Goal: Transaction & Acquisition: Subscribe to service/newsletter

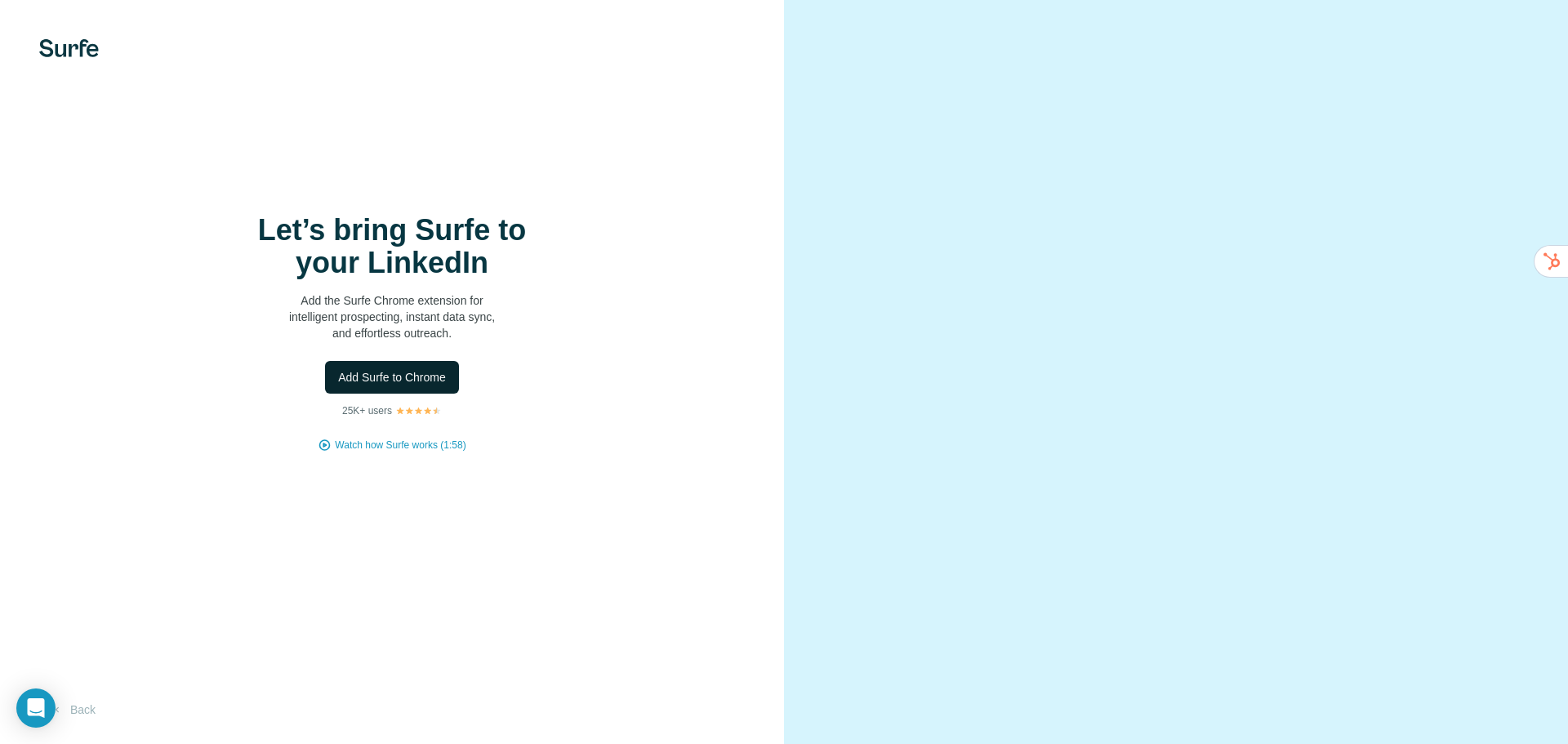
click at [399, 379] on span "Add Surfe to Chrome" at bounding box center [392, 377] width 107 height 16
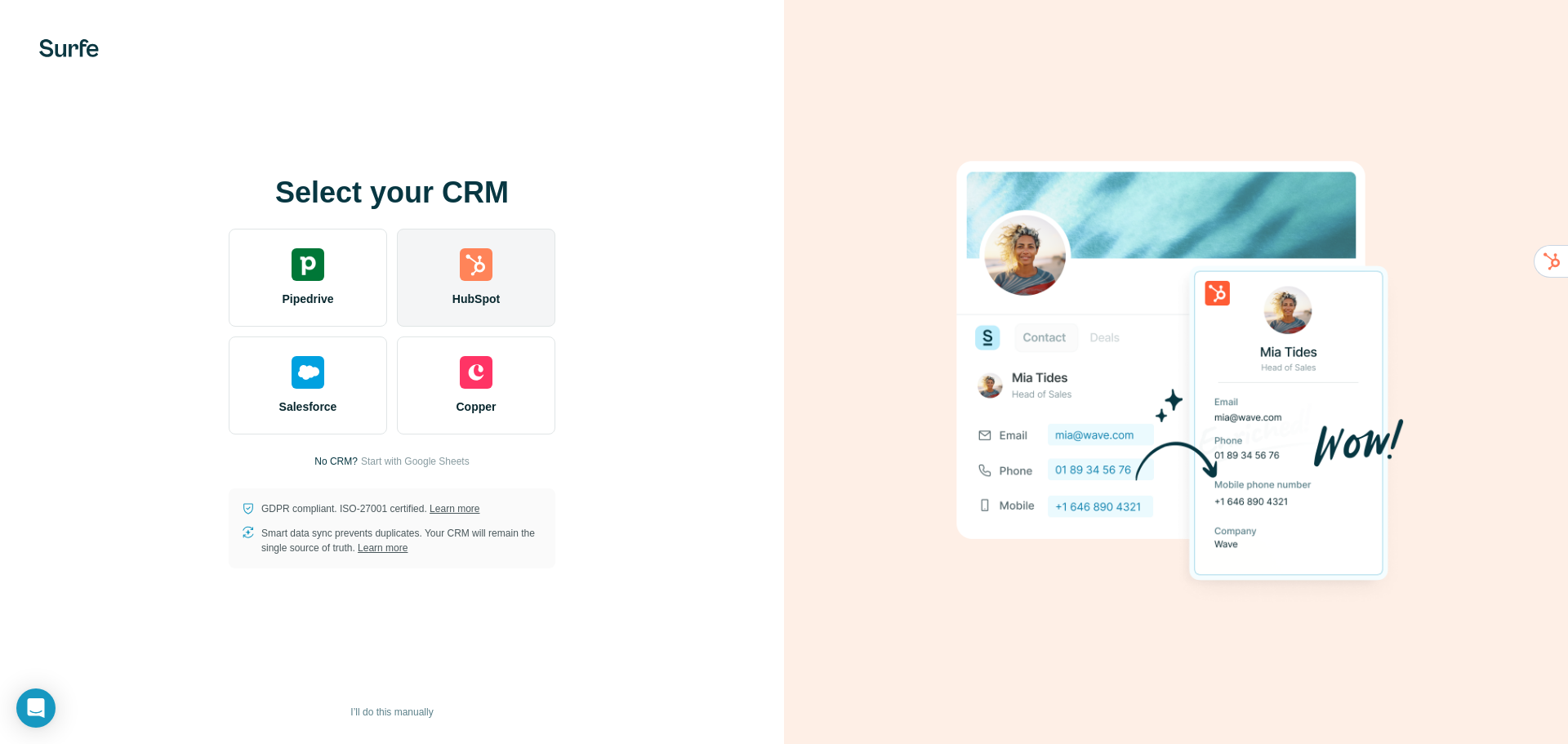
click at [425, 270] on div "HubSpot" at bounding box center [477, 278] width 159 height 98
click at [496, 291] on span "HubSpot" at bounding box center [476, 298] width 48 height 16
